Goal: Task Accomplishment & Management: Manage account settings

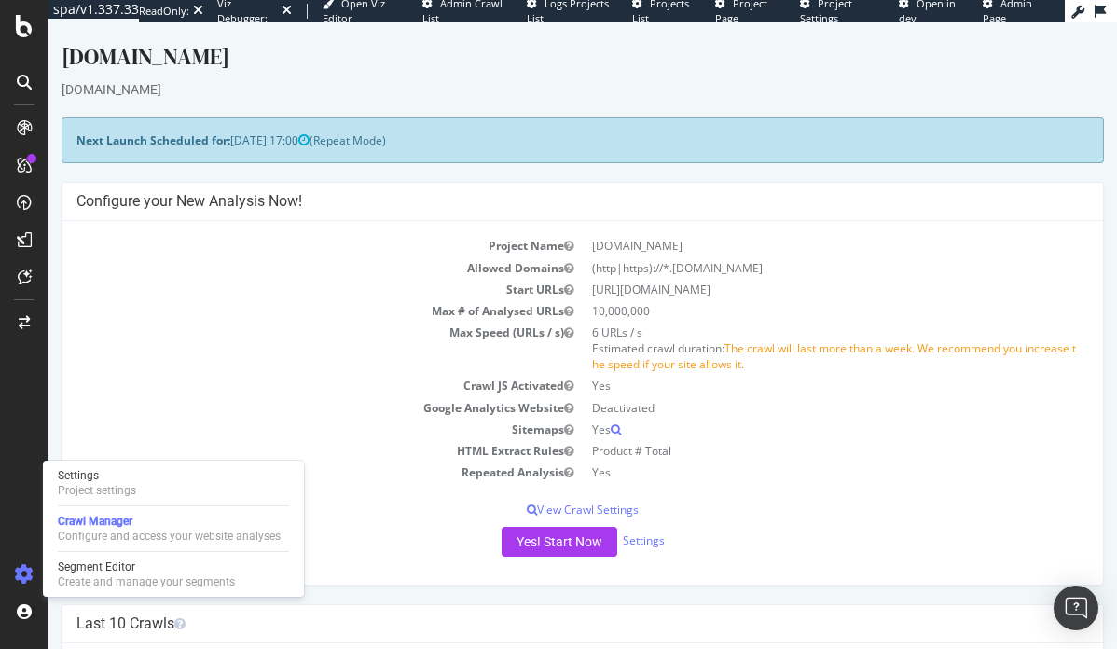
click at [655, 531] on div "Yes! Start Now Settings" at bounding box center [582, 542] width 1013 height 30
click at [655, 533] on link "Settings" at bounding box center [644, 540] width 42 height 16
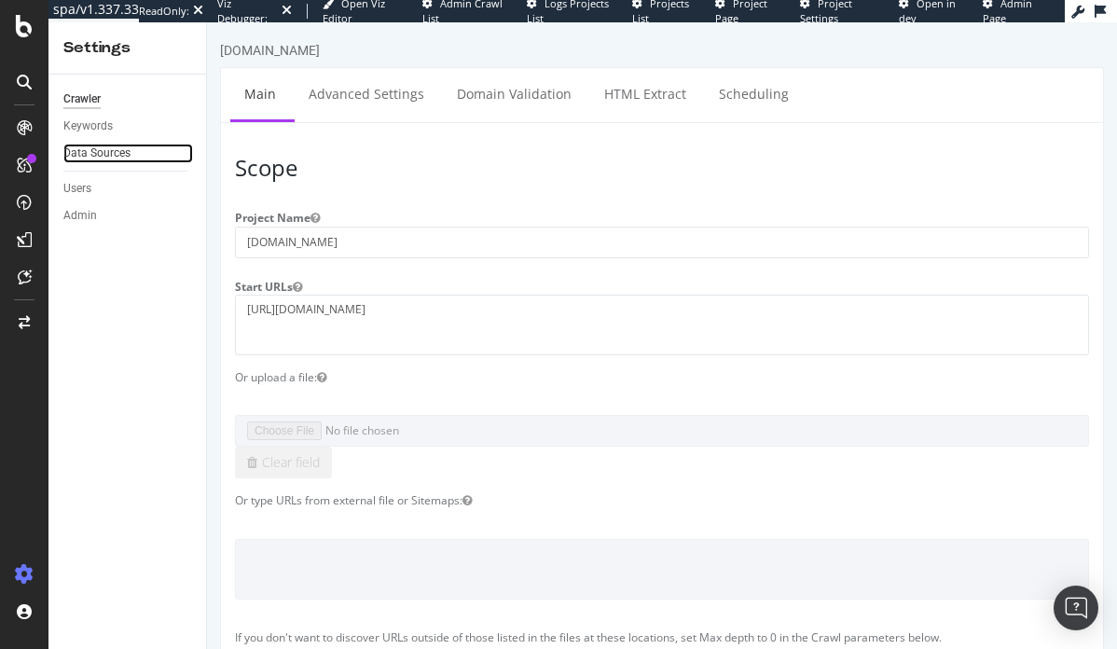
click at [130, 159] on link "Data Sources" at bounding box center [128, 154] width 130 height 20
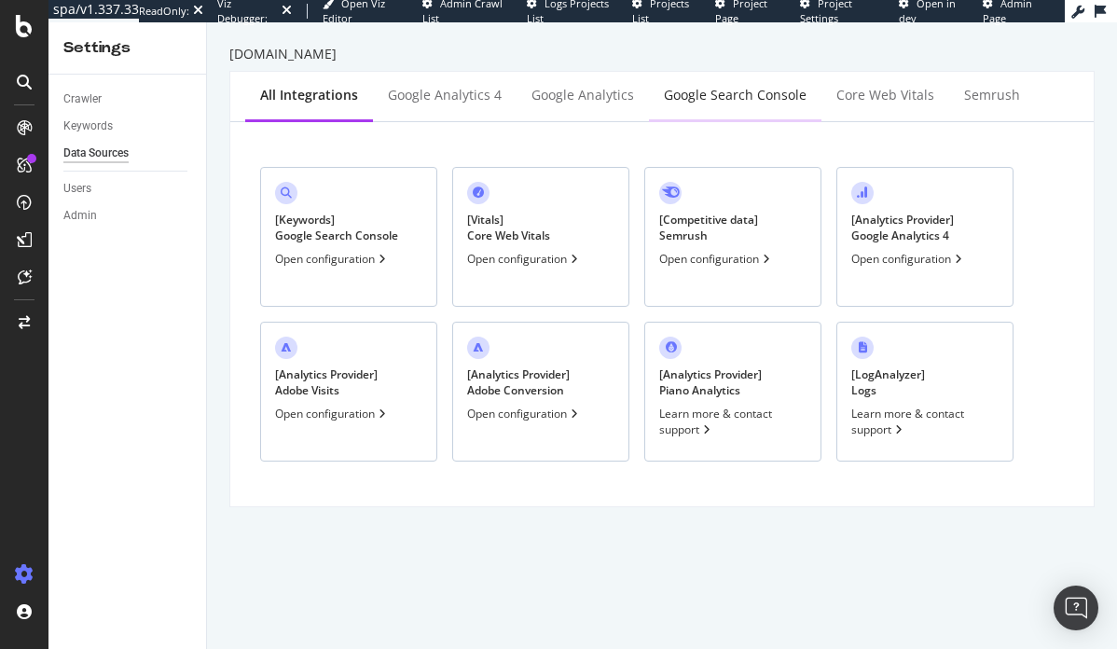
click at [691, 95] on div "Google Search Console" at bounding box center [735, 95] width 143 height 19
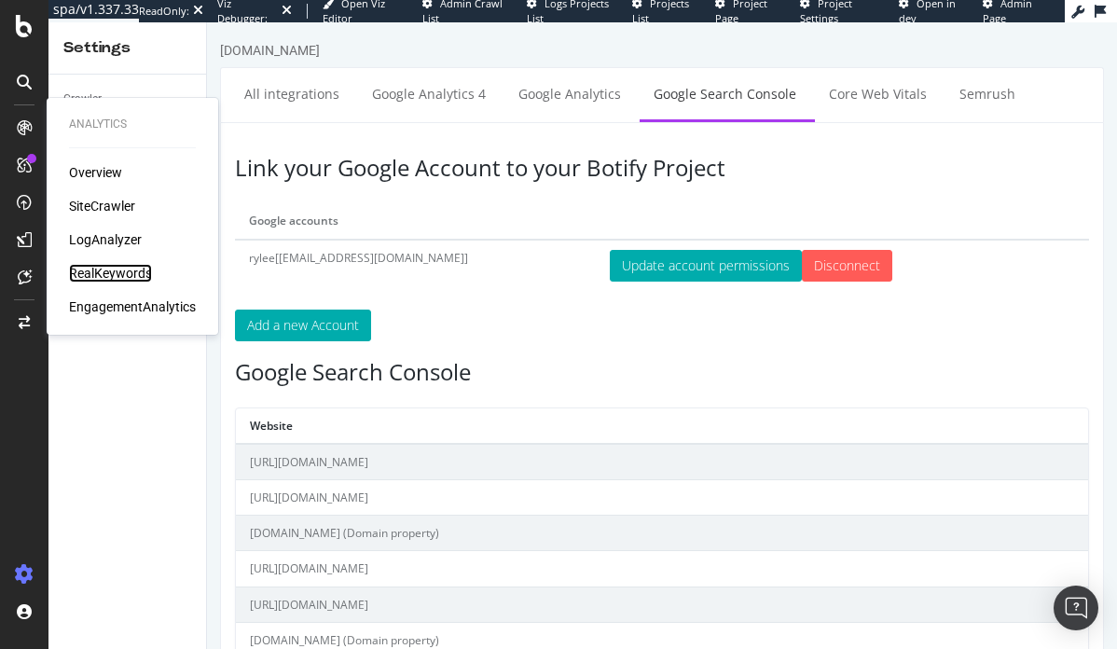
click at [91, 269] on div "RealKeywords" at bounding box center [110, 273] width 83 height 19
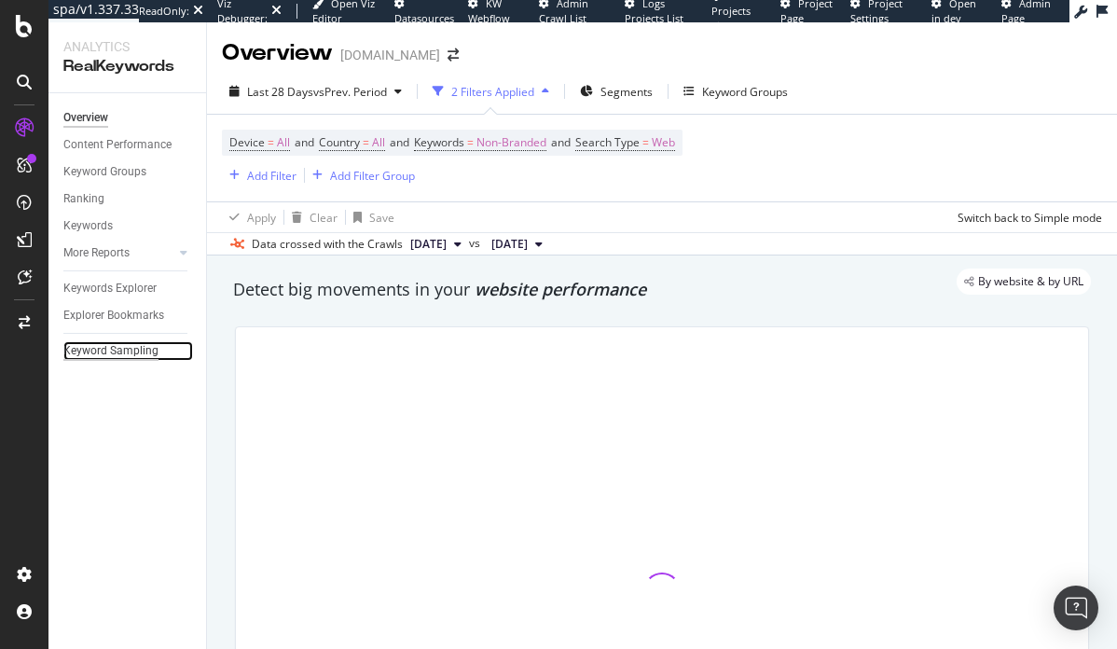
click at [103, 350] on div "Keyword Sampling" at bounding box center [110, 351] width 95 height 20
